Goal: Find specific page/section: Find specific page/section

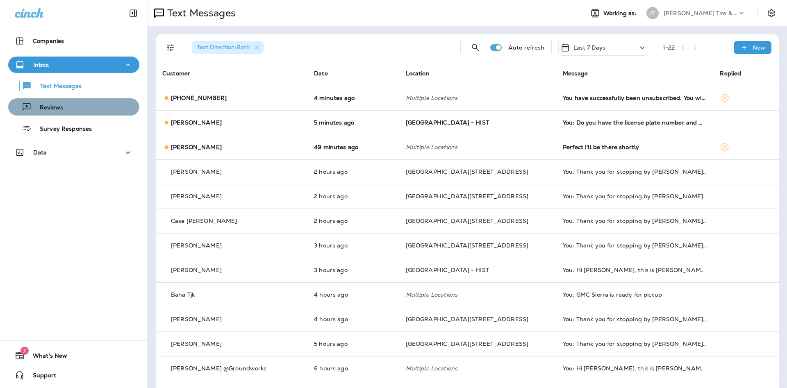
click at [66, 108] on div "Reviews" at bounding box center [73, 107] width 125 height 12
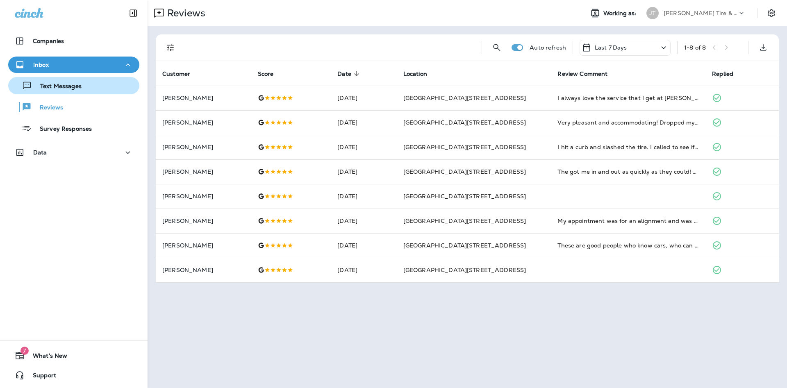
click at [122, 92] on button "Text Messages" at bounding box center [73, 85] width 131 height 17
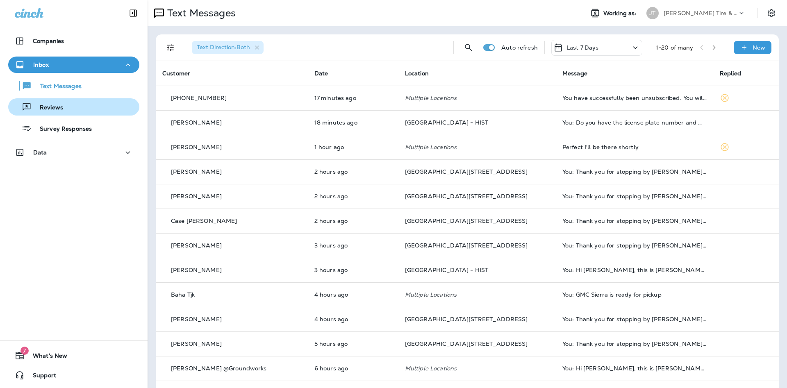
click at [59, 105] on p "Reviews" at bounding box center [48, 108] width 32 height 8
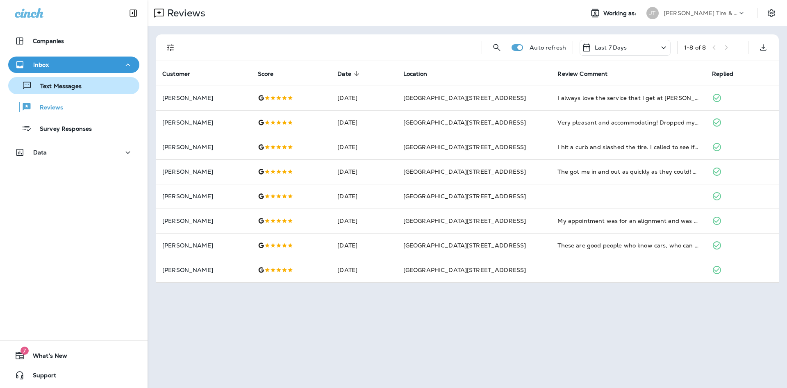
click at [83, 94] on div "Text Messages Reviews Survey Responses" at bounding box center [73, 105] width 131 height 64
click at [84, 91] on div "Text Messages" at bounding box center [73, 85] width 125 height 12
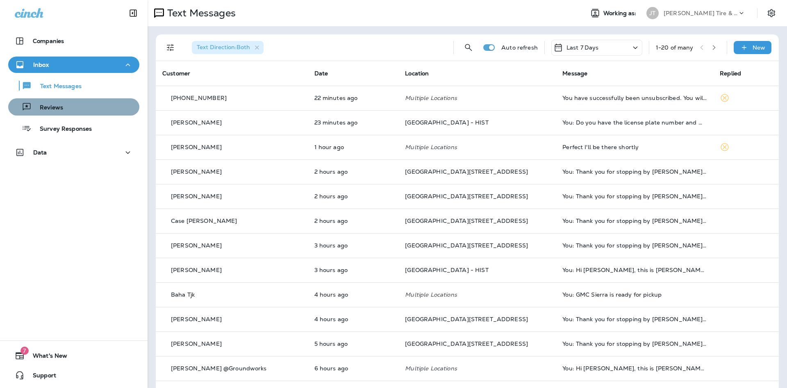
click at [68, 113] on div "Reviews" at bounding box center [73, 107] width 125 height 12
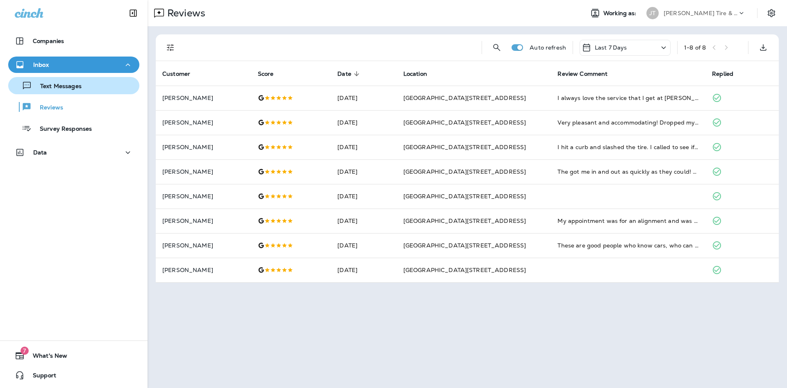
click at [53, 85] on p "Text Messages" at bounding box center [57, 87] width 50 height 8
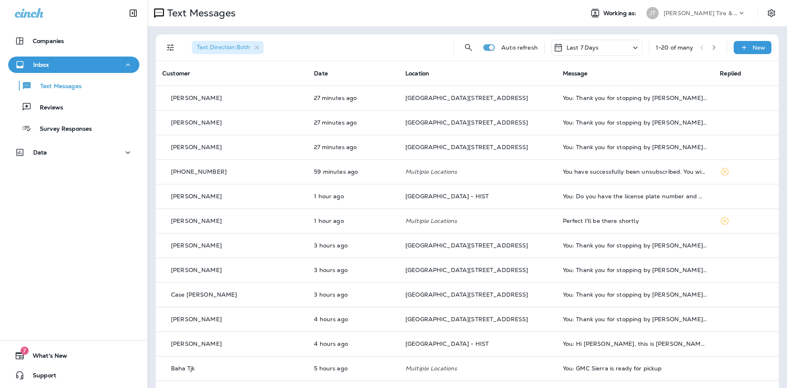
click at [109, 96] on div "Text Messages Reviews Survey Responses" at bounding box center [73, 105] width 131 height 64
click at [111, 107] on div "Reviews" at bounding box center [73, 107] width 125 height 12
